Goal: Book appointment/travel/reservation

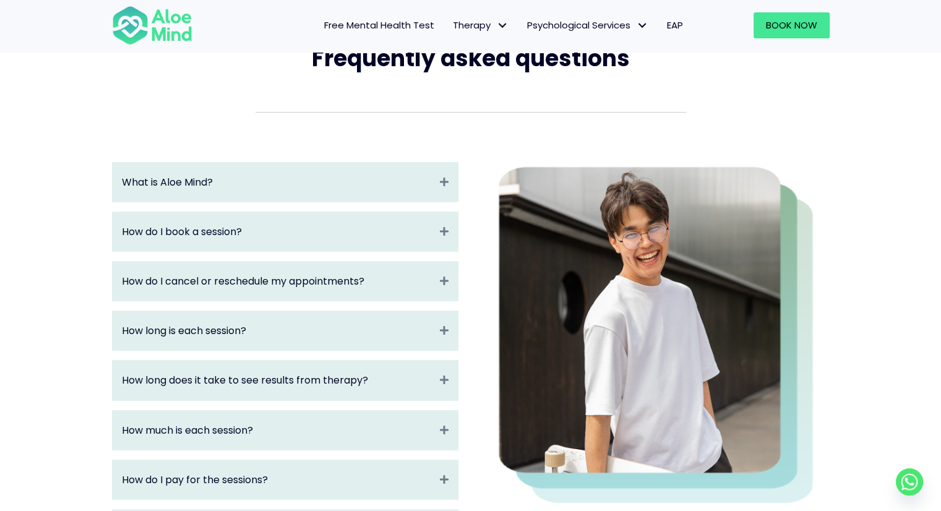
scroll to position [124, 0]
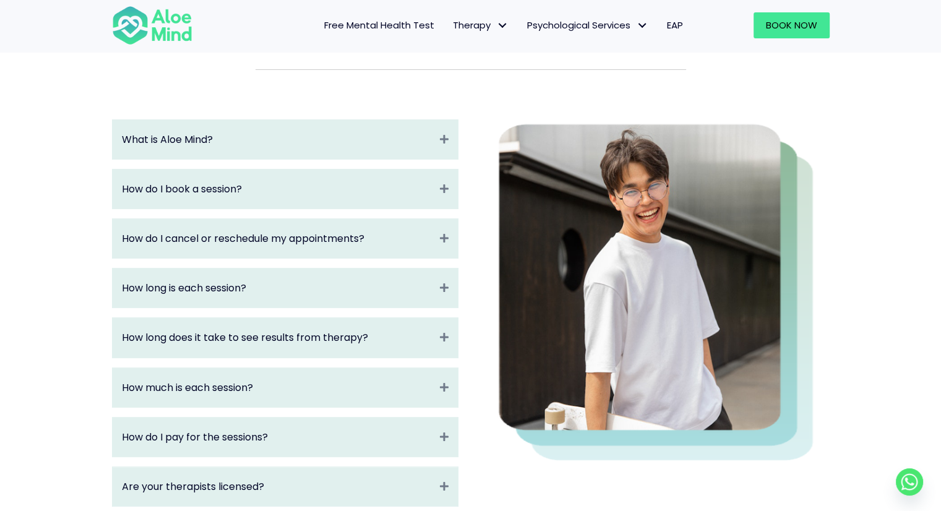
click at [381, 203] on div "How do I book a session? Expand" at bounding box center [285, 189] width 345 height 39
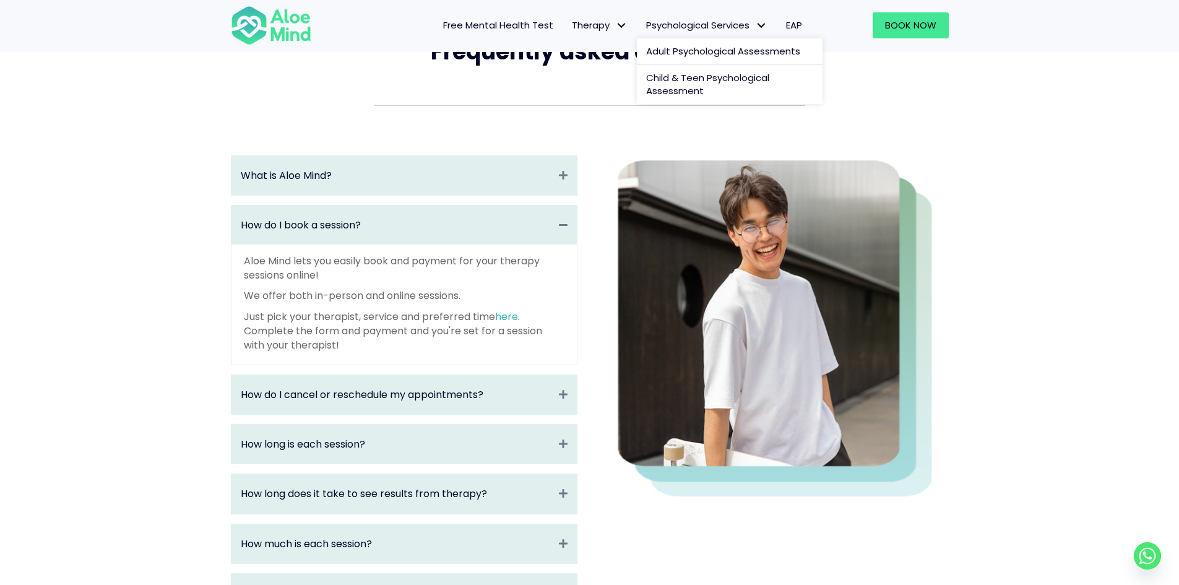
scroll to position [0, 0]
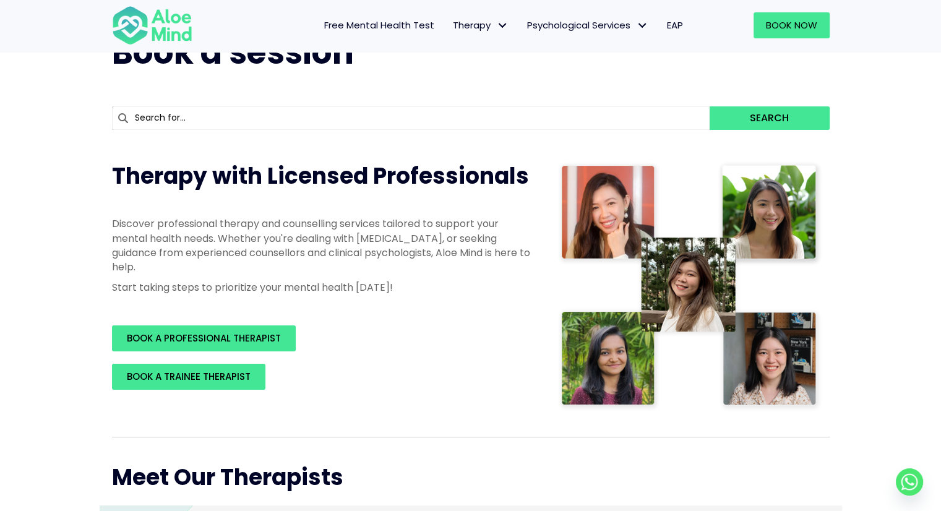
scroll to position [62, 0]
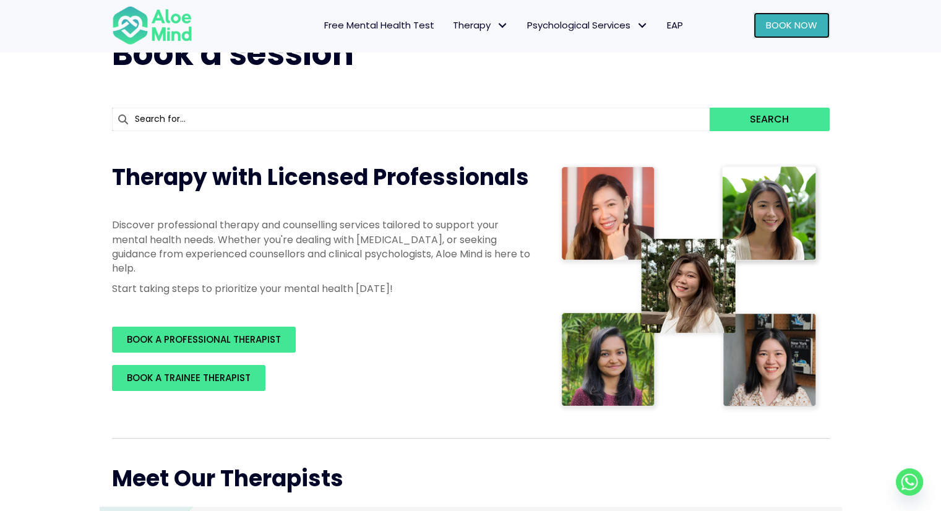
click at [787, 32] on link "Book Now" at bounding box center [792, 25] width 76 height 26
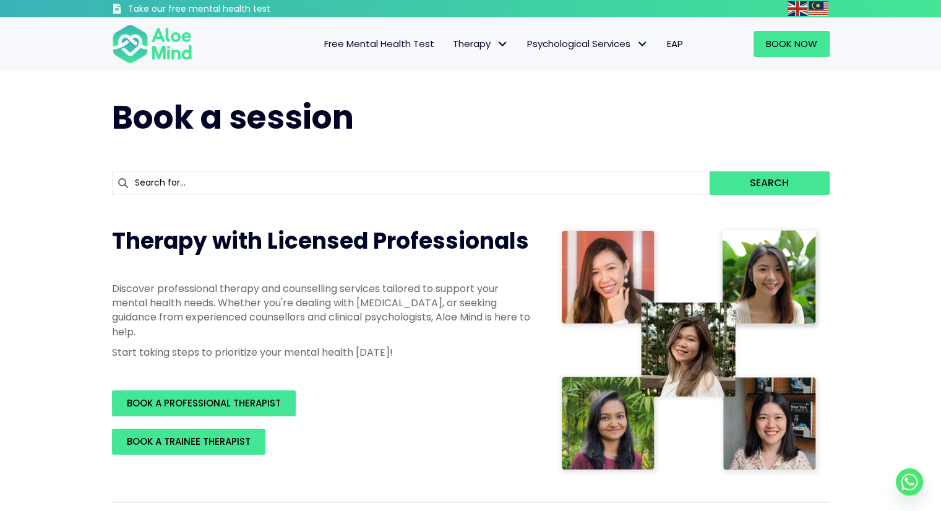
scroll to position [248, 0]
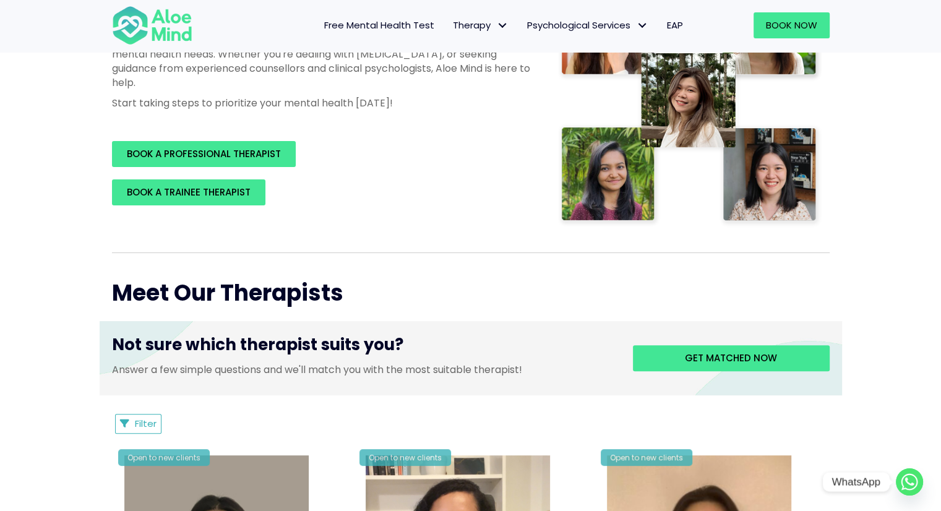
click at [909, 480] on circle "Whatsapp" at bounding box center [909, 482] width 27 height 27
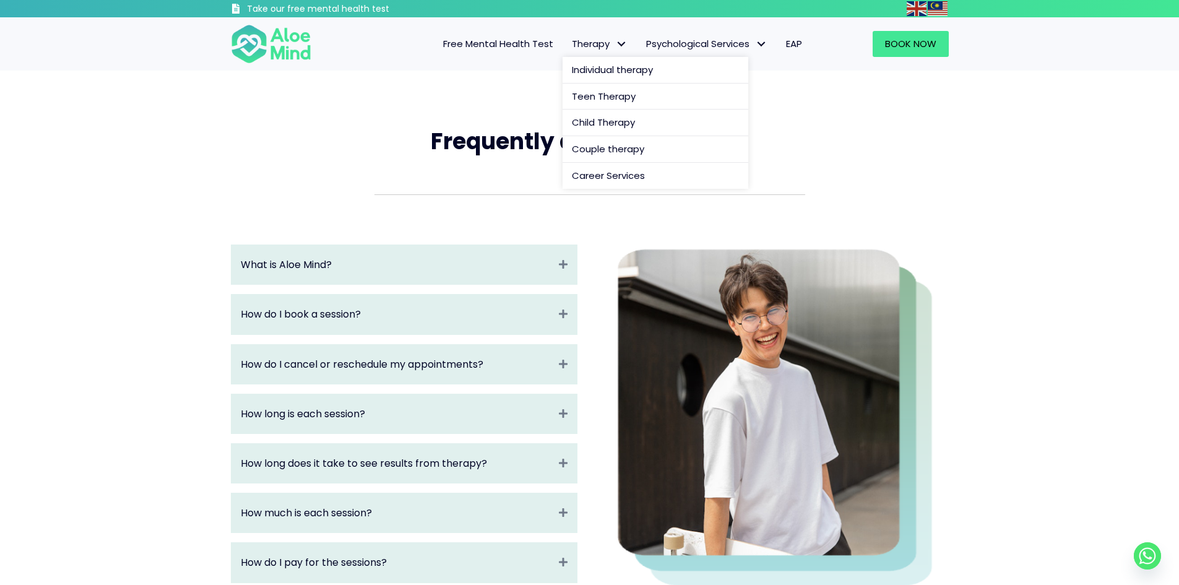
click at [586, 45] on span "Therapy" at bounding box center [600, 43] width 56 height 13
click at [598, 45] on span "Therapy" at bounding box center [600, 43] width 56 height 13
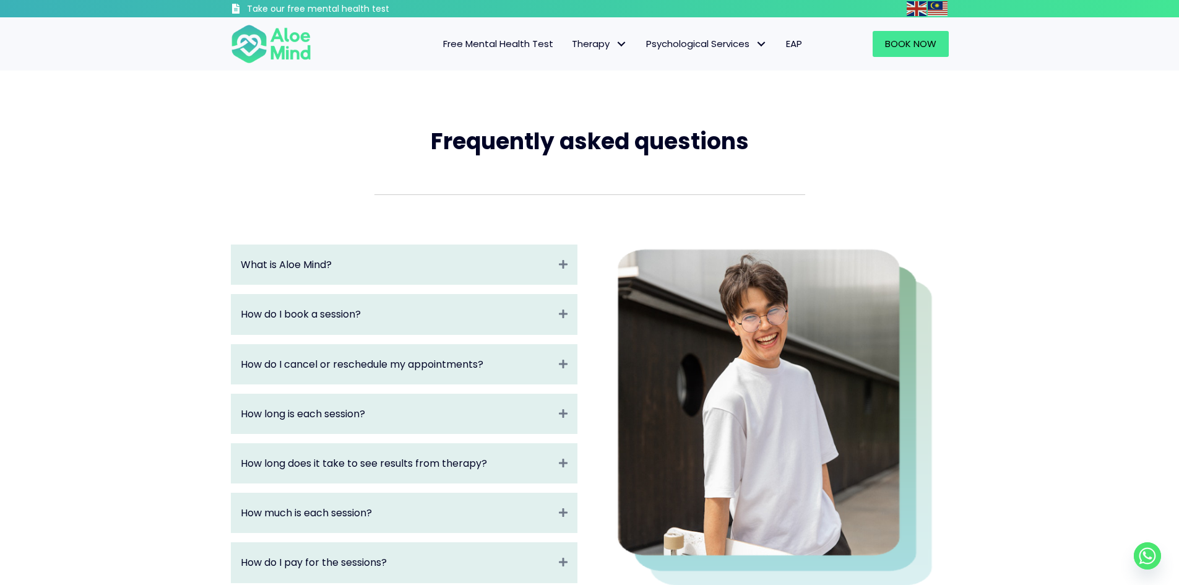
click at [1006, 152] on div "Frequently asked questions What is Aloe Mind? Expand Aloe Mind is a platform to…" at bounding box center [589, 560] width 1179 height 978
click at [272, 47] on img at bounding box center [271, 44] width 80 height 41
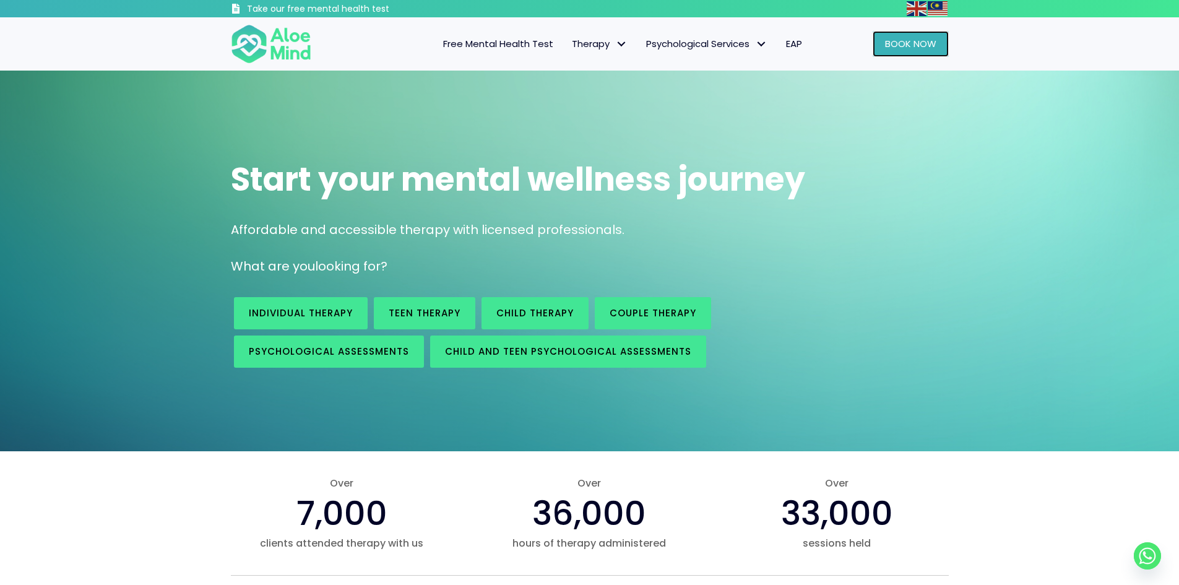
click at [915, 46] on span "Book Now" at bounding box center [910, 43] width 51 height 13
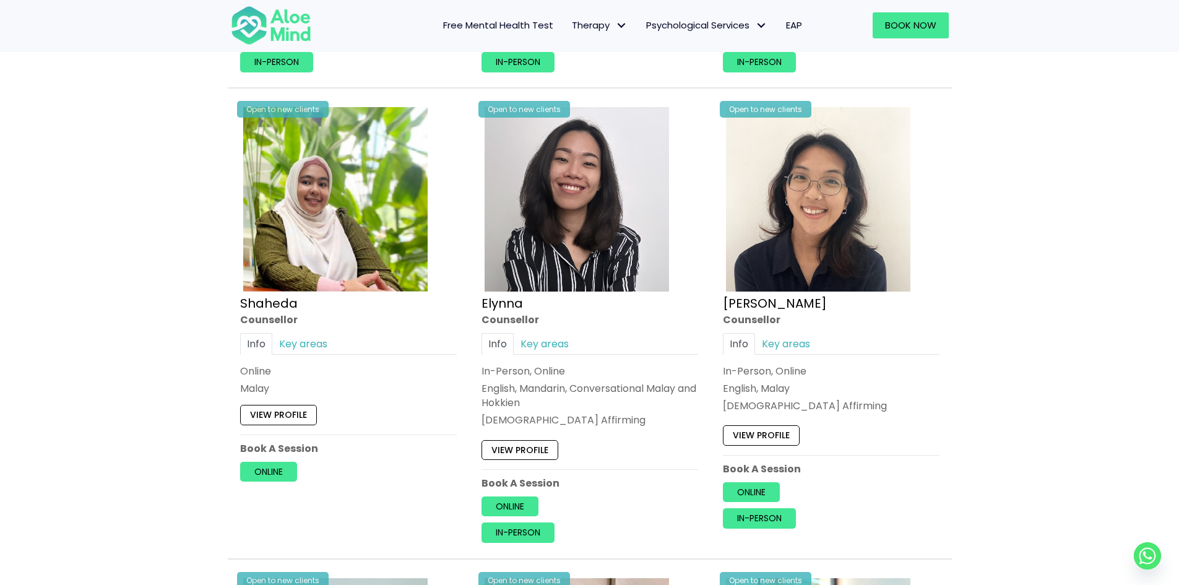
scroll to position [1114, 0]
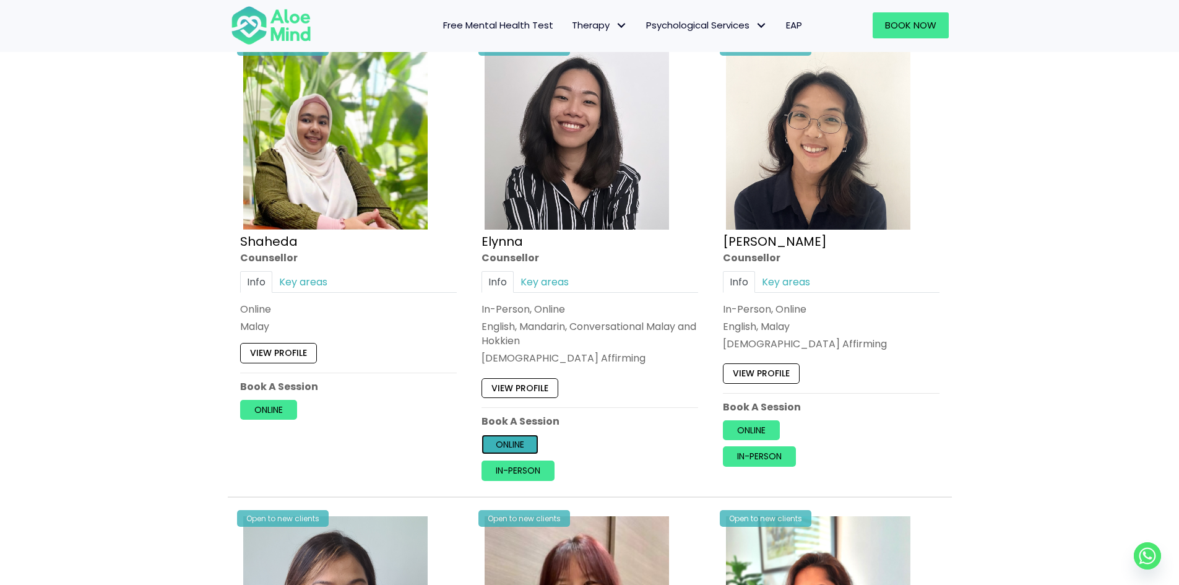
click at [519, 441] on link "Online" at bounding box center [510, 445] width 57 height 20
